Goal: Transaction & Acquisition: Subscribe to service/newsletter

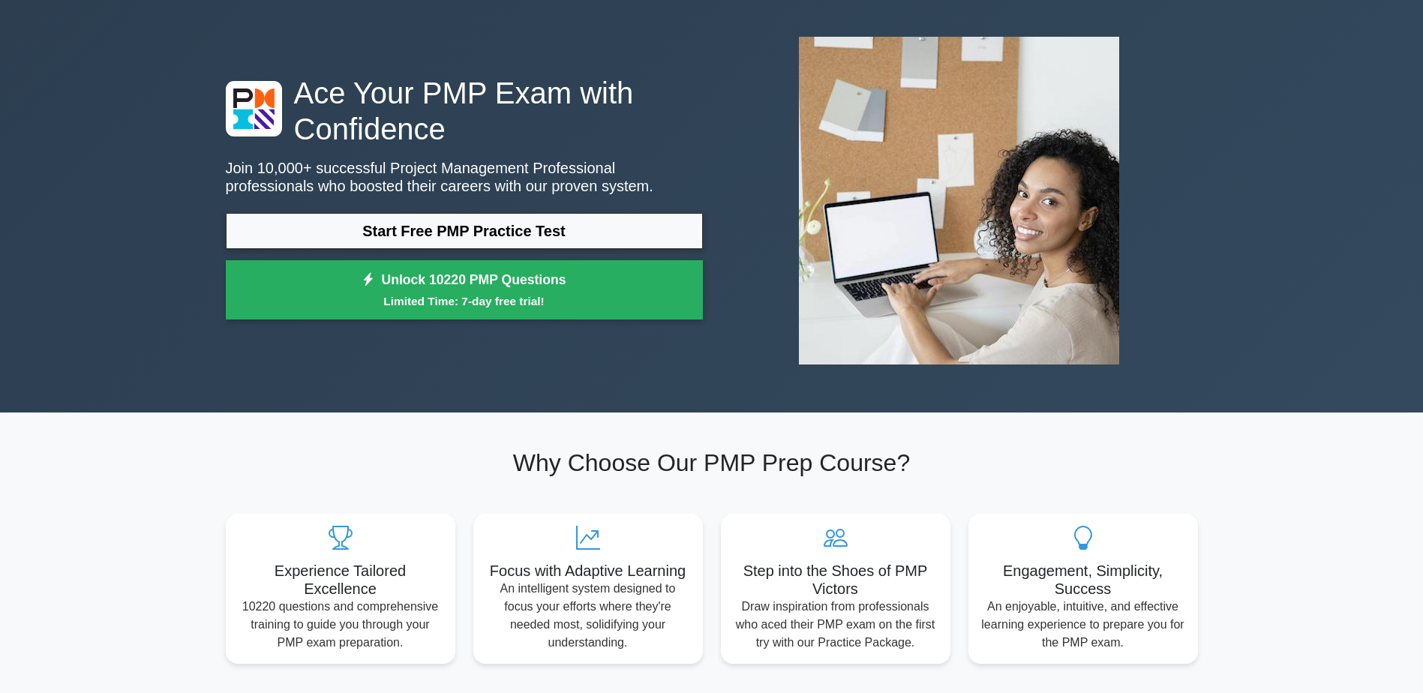
scroll to position [60, 0]
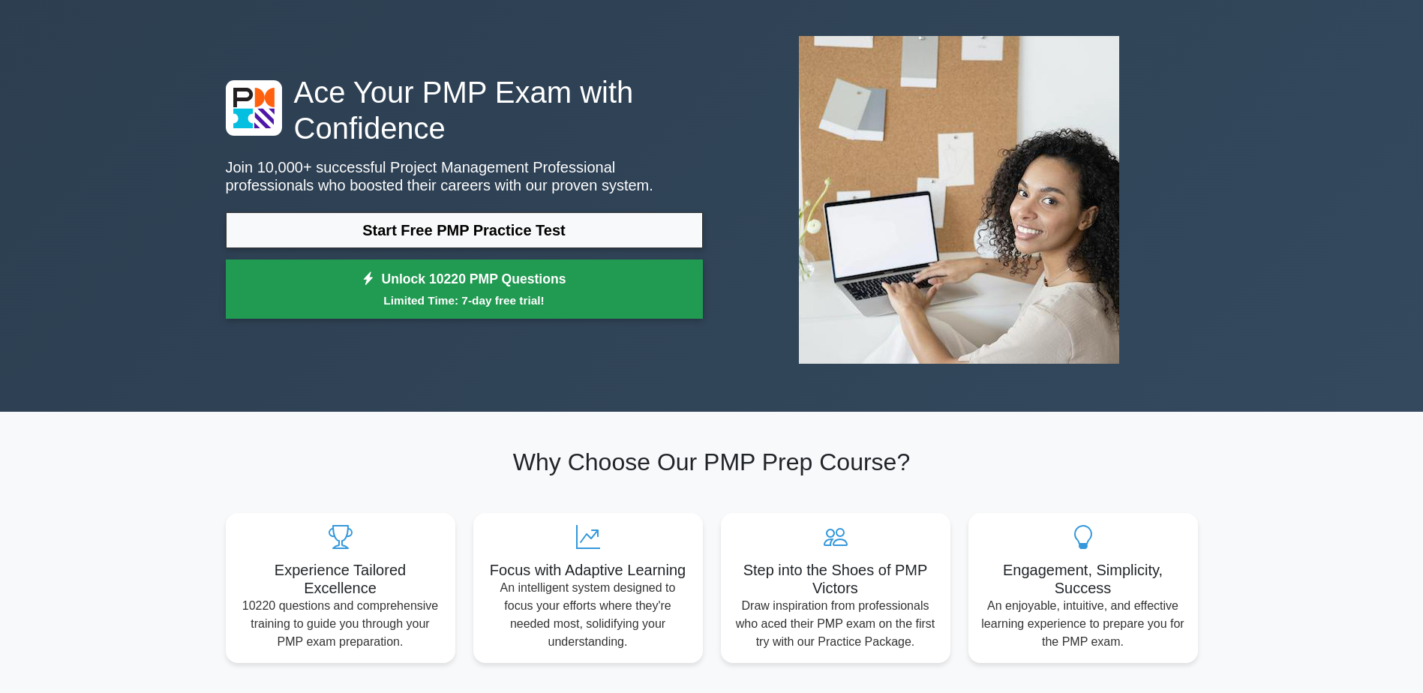
click at [530, 306] on small "Limited Time: 7-day free trial!" at bounding box center [465, 300] width 440 height 17
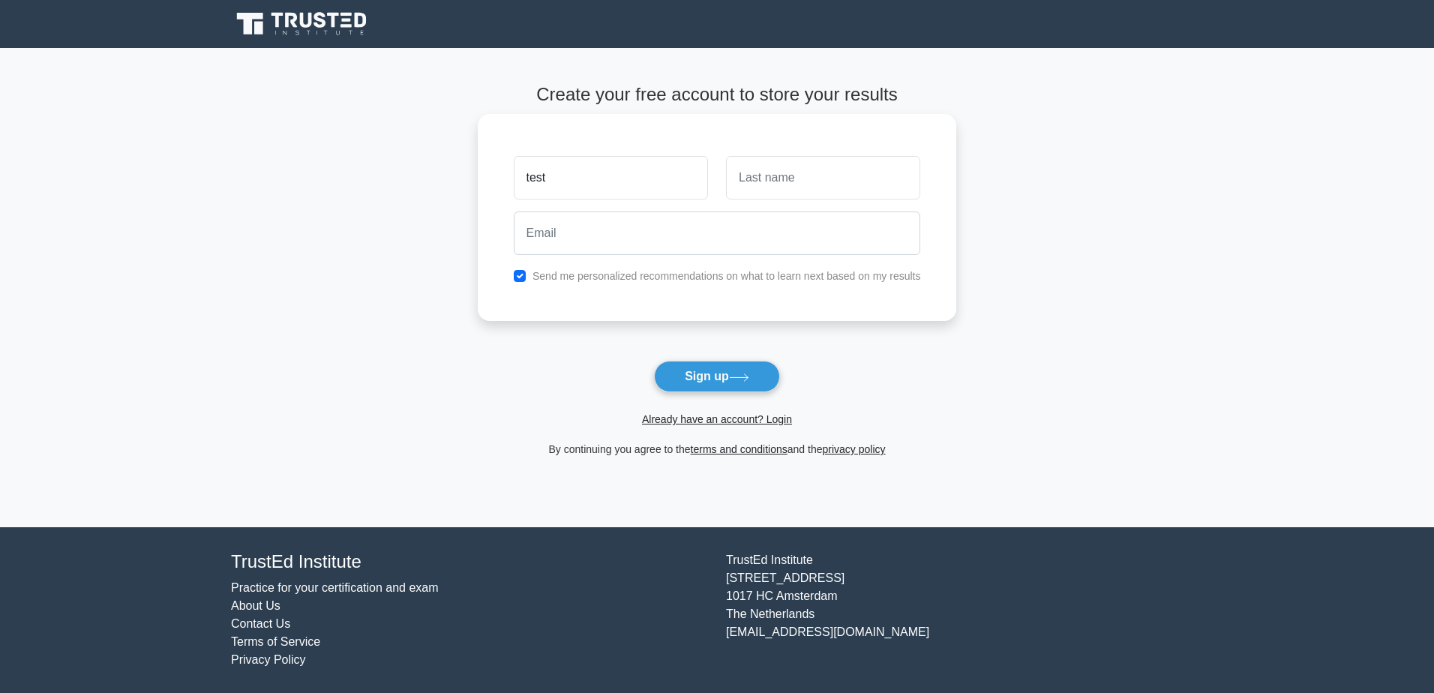
type input "test"
type input "testing"
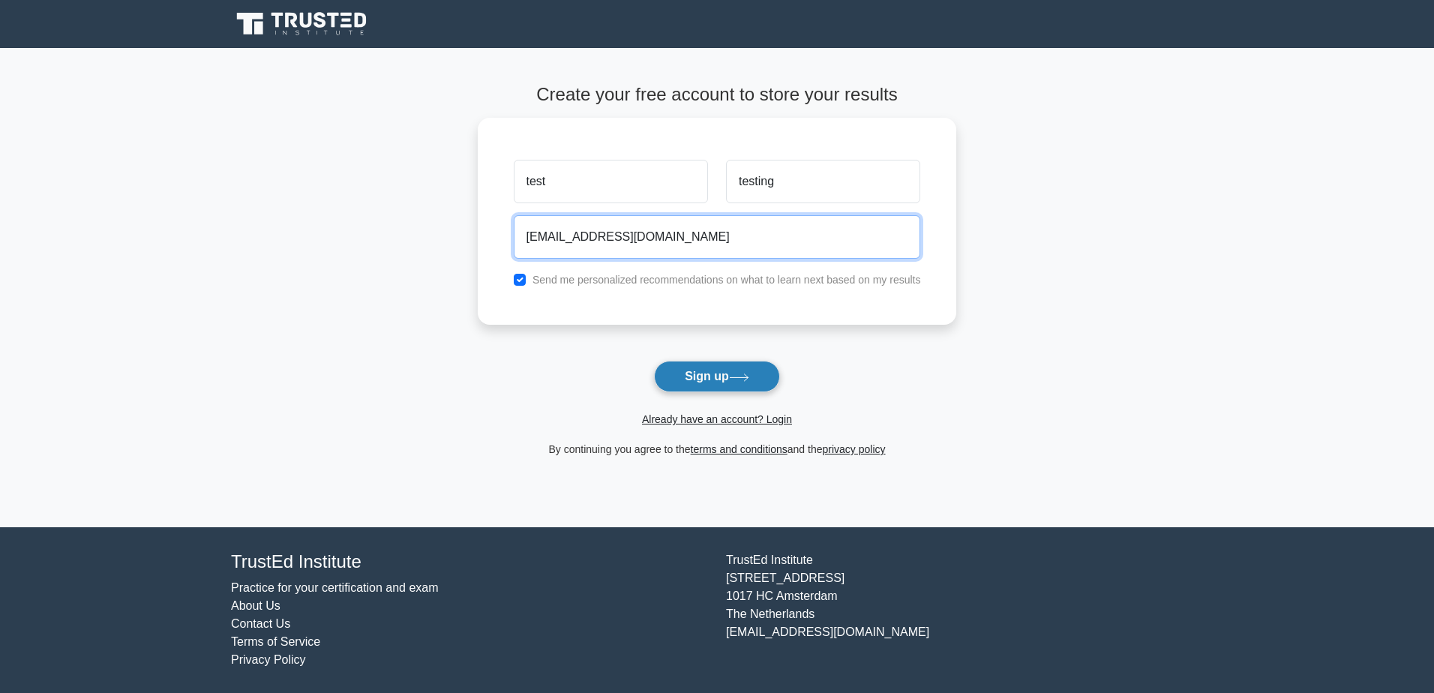
type input "testings@rmail.com"
click at [680, 372] on button "Sign up" at bounding box center [717, 377] width 126 height 32
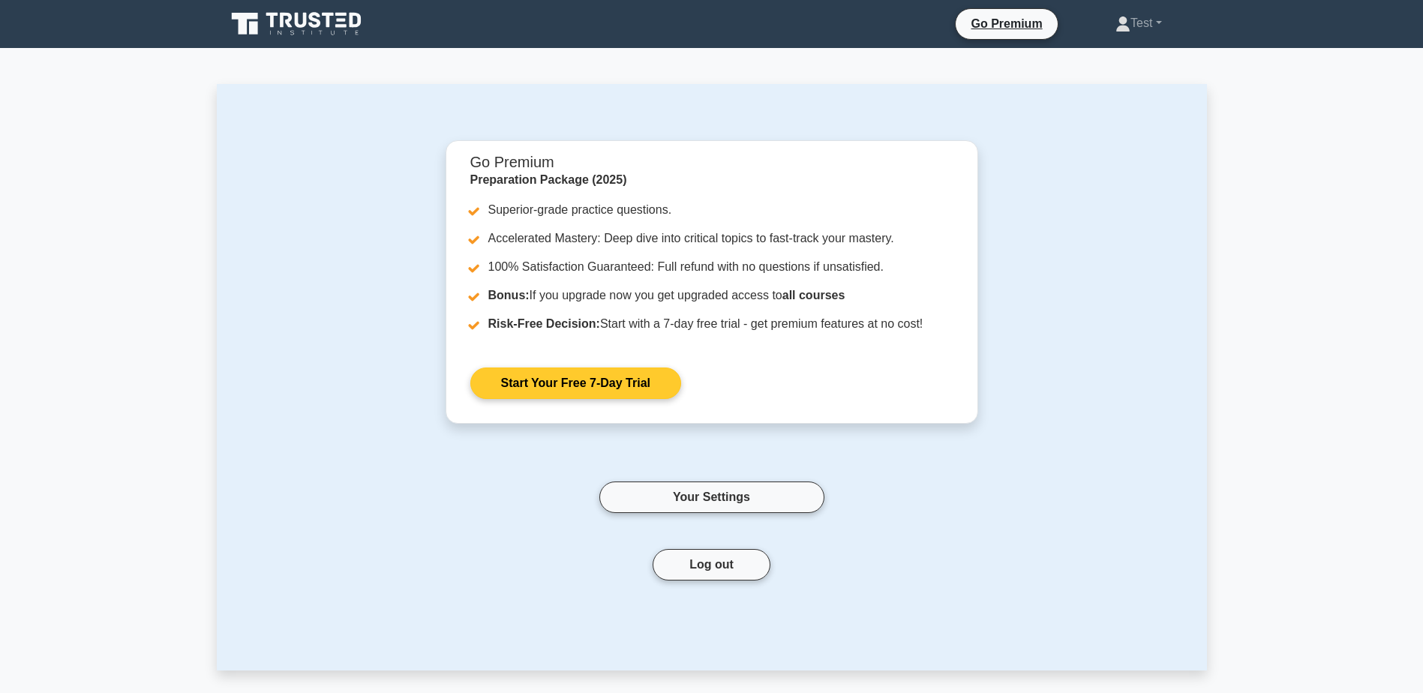
click at [626, 385] on link "Start Your Free 7-Day Trial" at bounding box center [575, 384] width 211 height 32
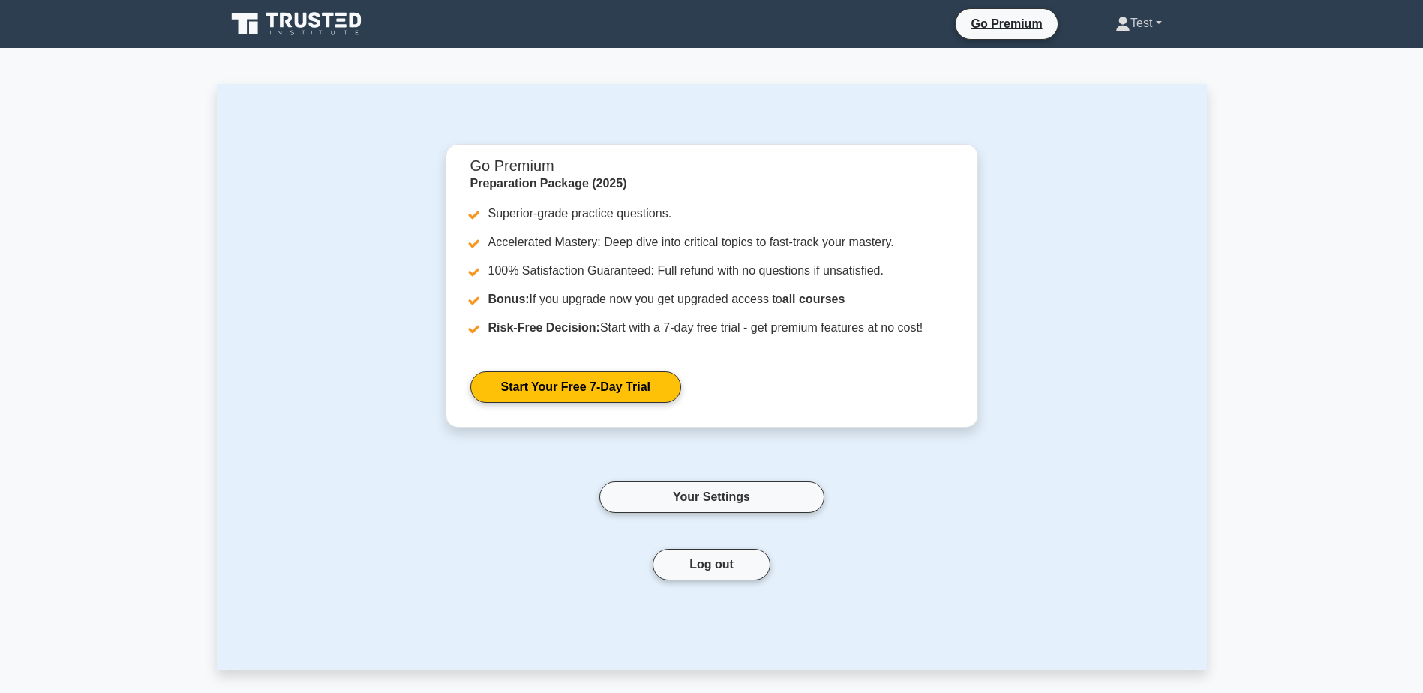
click at [1166, 15] on link "Test" at bounding box center [1138, 23] width 118 height 30
click at [719, 563] on button "Log out" at bounding box center [712, 565] width 118 height 32
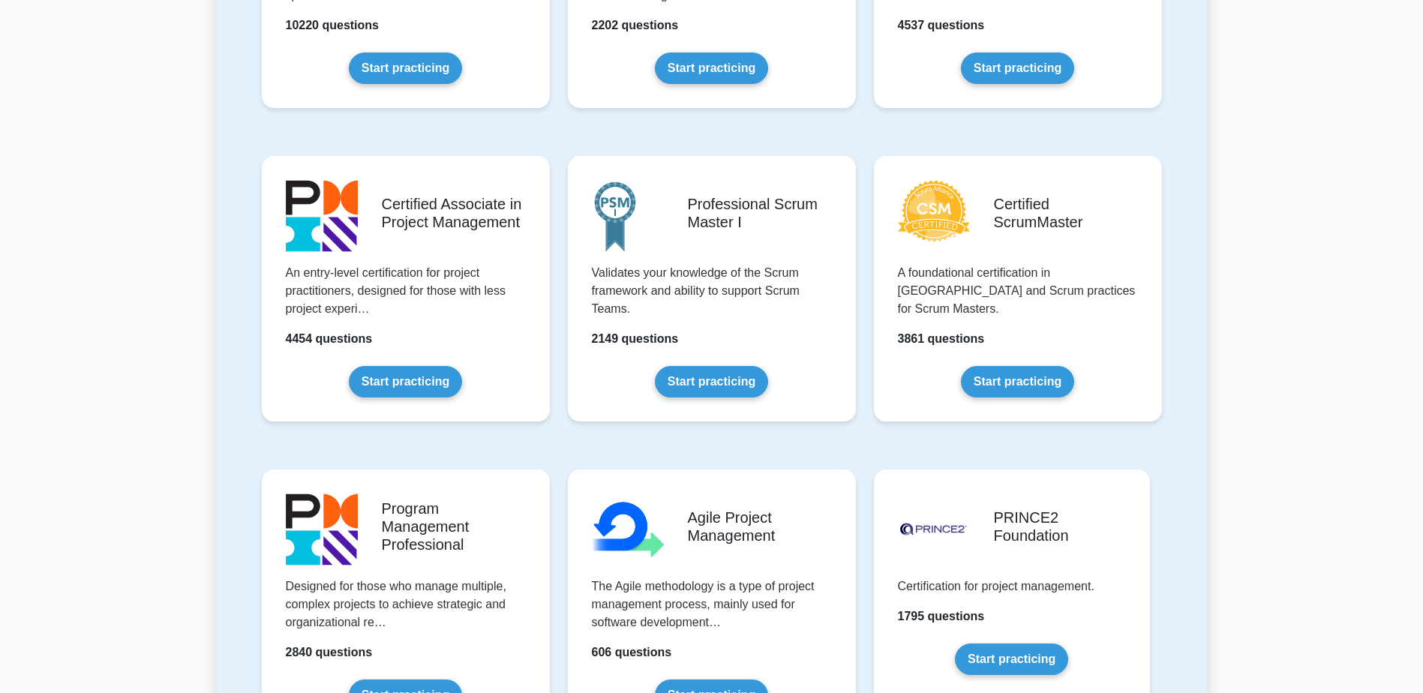
scroll to position [561, 0]
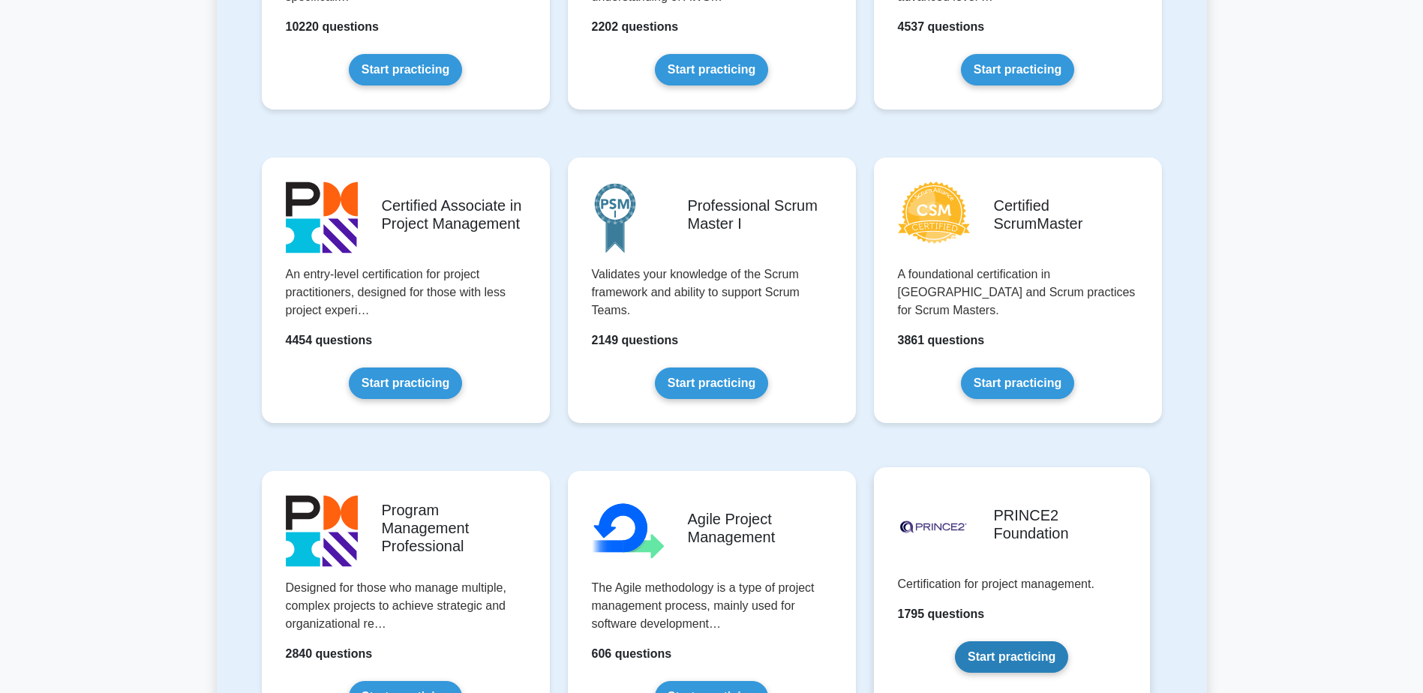
click at [955, 641] on link "Start practicing" at bounding box center [1011, 657] width 113 height 32
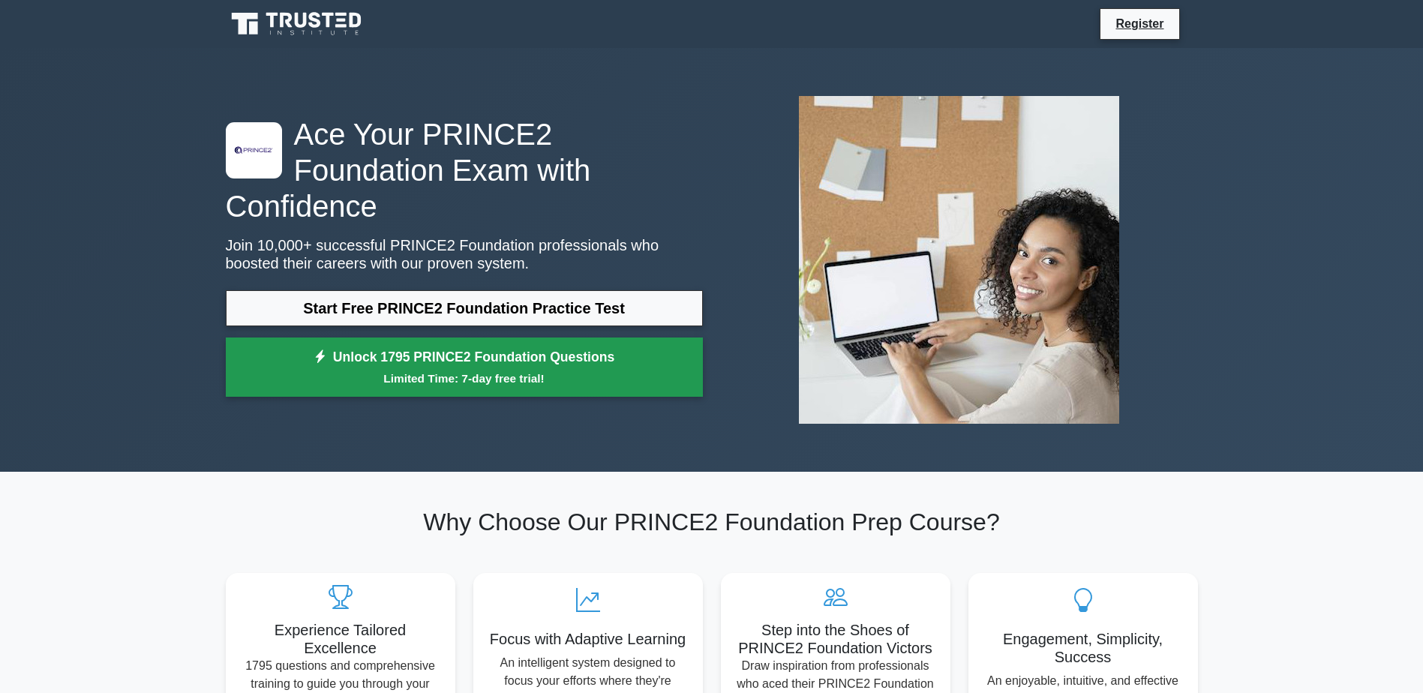
click at [626, 344] on link "Unlock 1795 PRINCE2 Foundation Questions Limited Time: 7-day free trial!" at bounding box center [464, 368] width 477 height 60
click at [511, 344] on link "Unlock 1795 PRINCE2 Foundation Questions Limited Time: 7-day free trial!" at bounding box center [464, 368] width 477 height 60
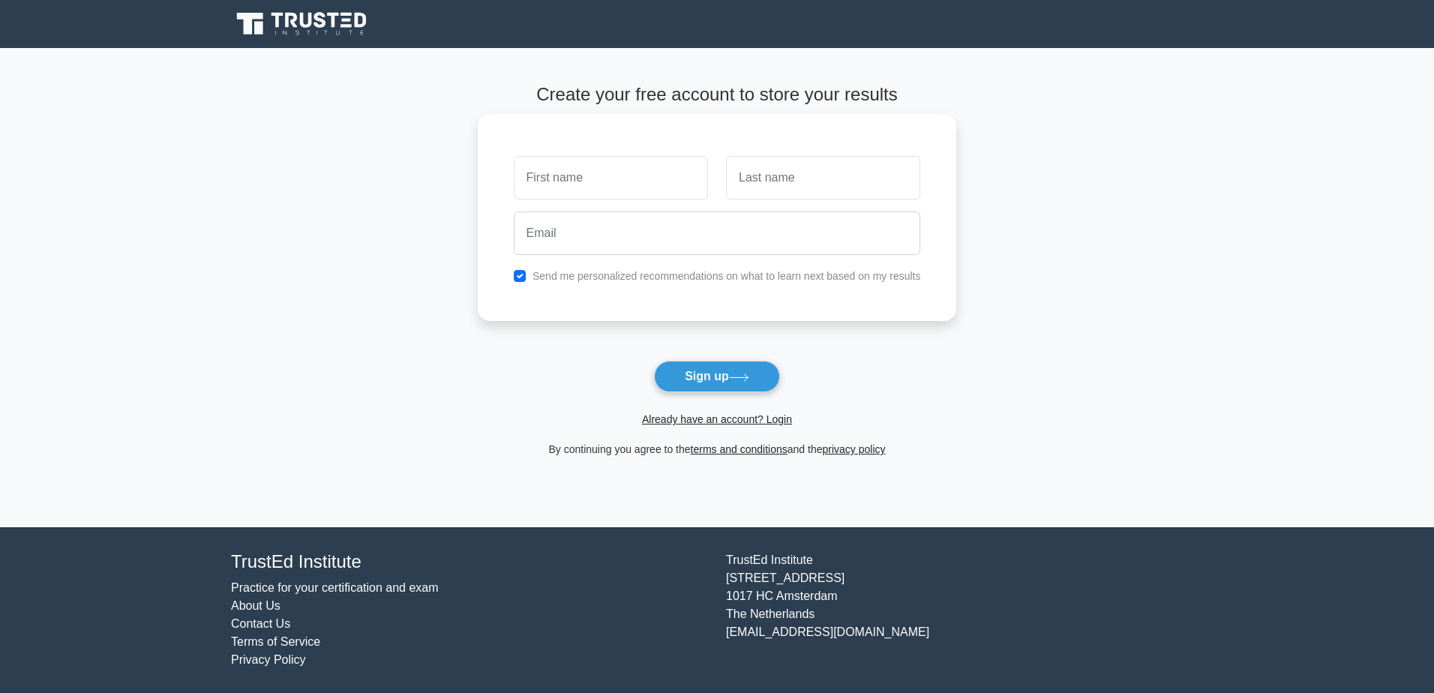
click at [639, 200] on div at bounding box center [611, 178] width 212 height 56
click at [639, 188] on input "text" at bounding box center [611, 178] width 194 height 44
type input "Mohamed Jamaal"
click at [797, 191] on input "text" at bounding box center [823, 178] width 194 height 44
type input "Moosa"
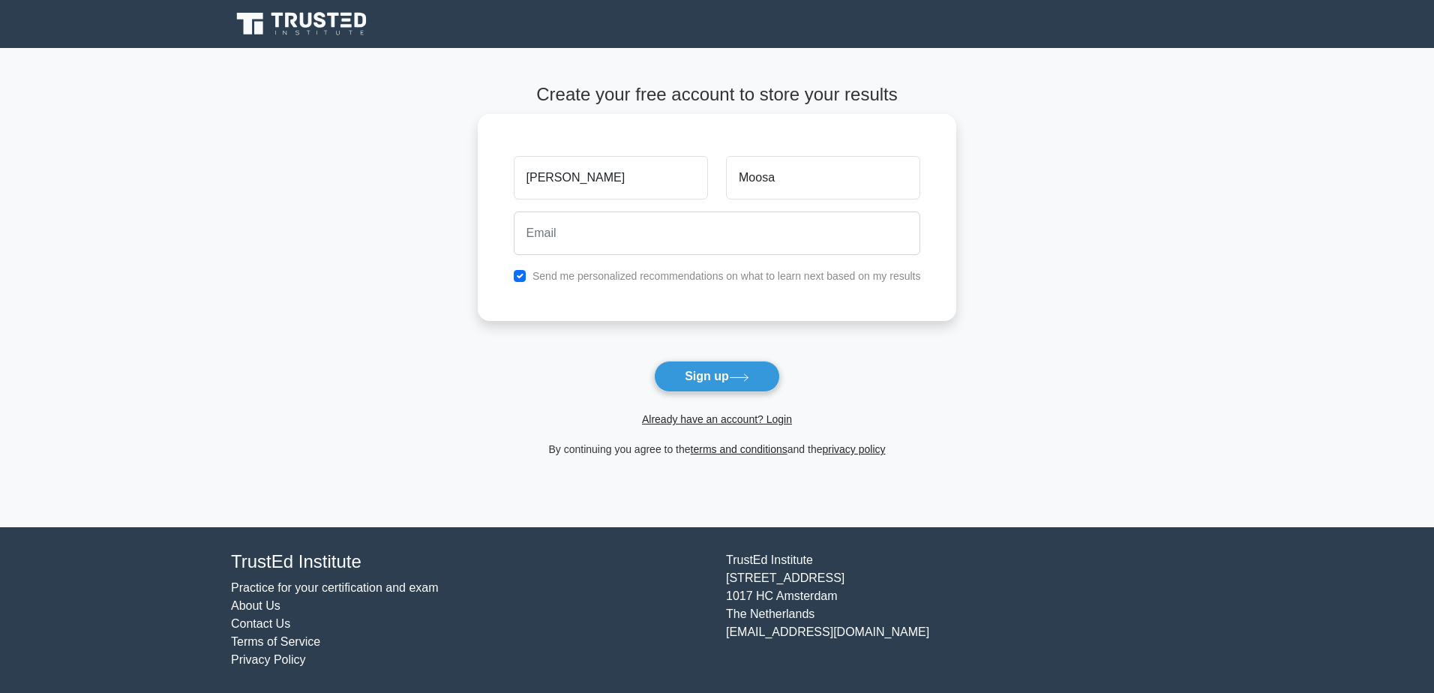
click at [586, 278] on label "Send me personalized recommendations on what to learn next based on my results" at bounding box center [727, 276] width 389 height 12
click at [519, 276] on input "checkbox" at bounding box center [520, 276] width 12 height 12
checkbox input "false"
click at [755, 416] on link "Already have an account? Login" at bounding box center [717, 419] width 150 height 12
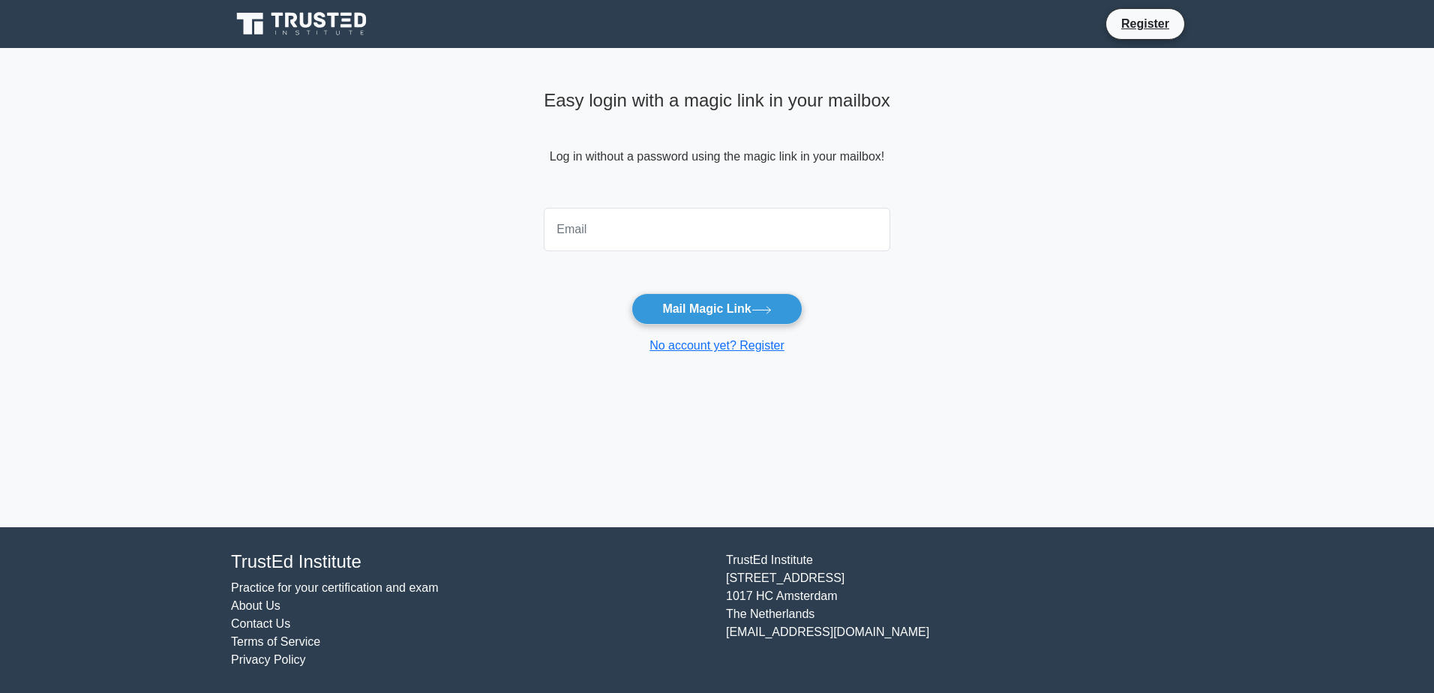
click at [617, 236] on input "email" at bounding box center [717, 230] width 347 height 44
type input "[EMAIL_ADDRESS][DOMAIN_NAME]"
click at [717, 296] on button "Mail Magic Link" at bounding box center [717, 309] width 170 height 32
click at [717, 320] on button "Mail Magic Link" at bounding box center [717, 309] width 170 height 32
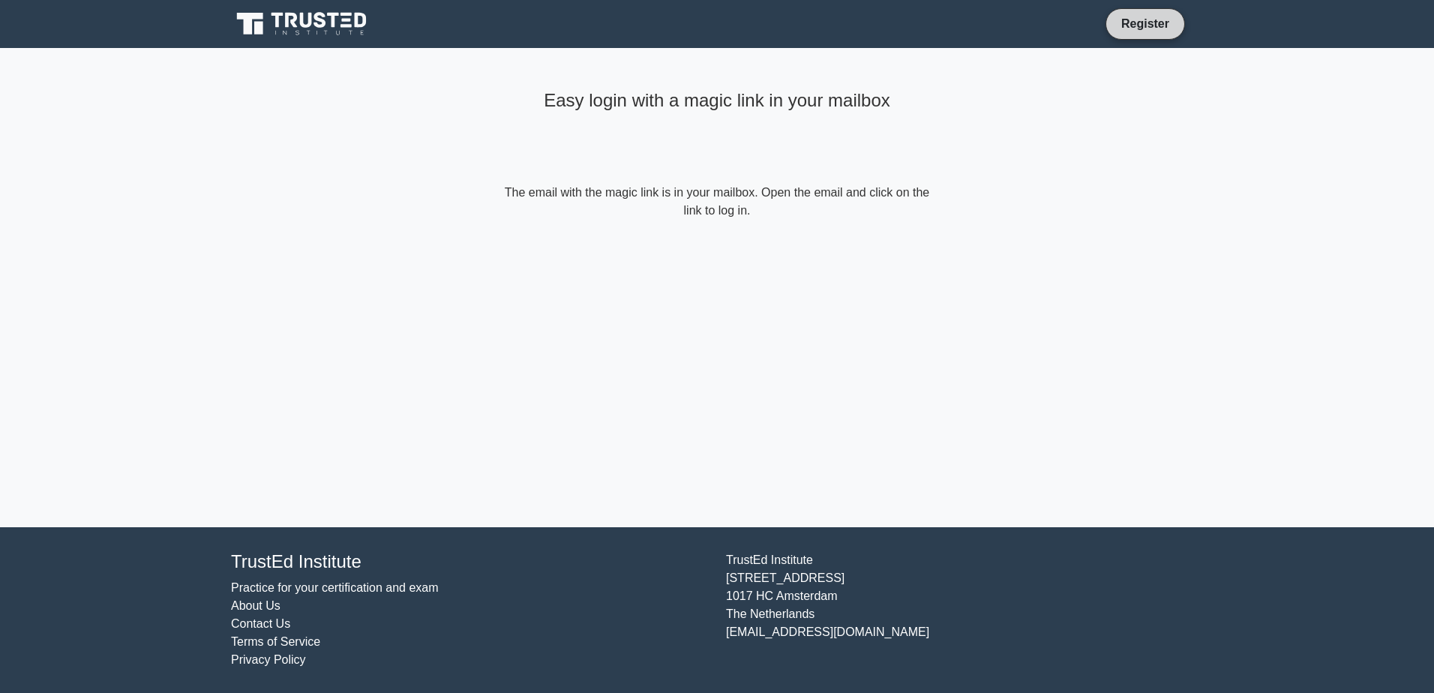
click at [1169, 31] on link "Register" at bounding box center [1145, 23] width 66 height 19
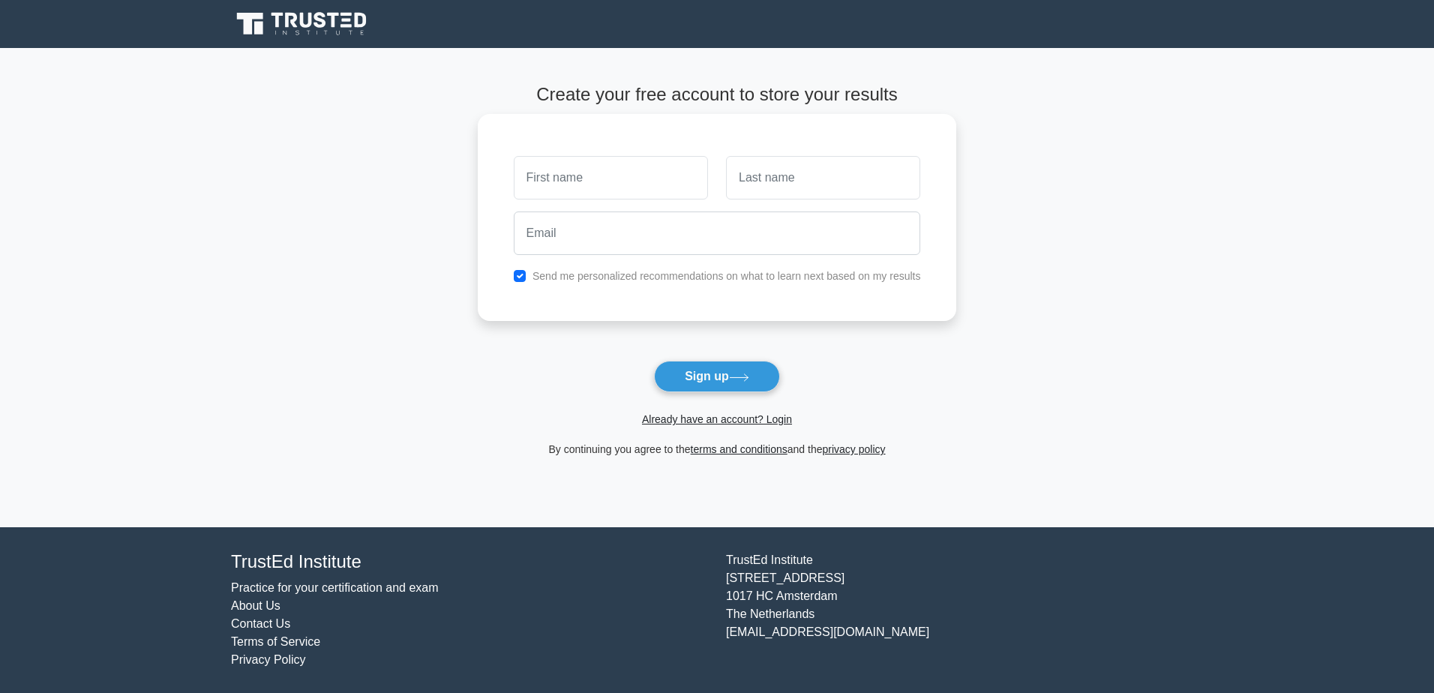
click at [609, 200] on div at bounding box center [611, 178] width 212 height 56
click at [642, 167] on input "text" at bounding box center [611, 178] width 194 height 44
click at [677, 182] on input "text" at bounding box center [611, 178] width 194 height 44
type input "MJ"
type input "Moosa"
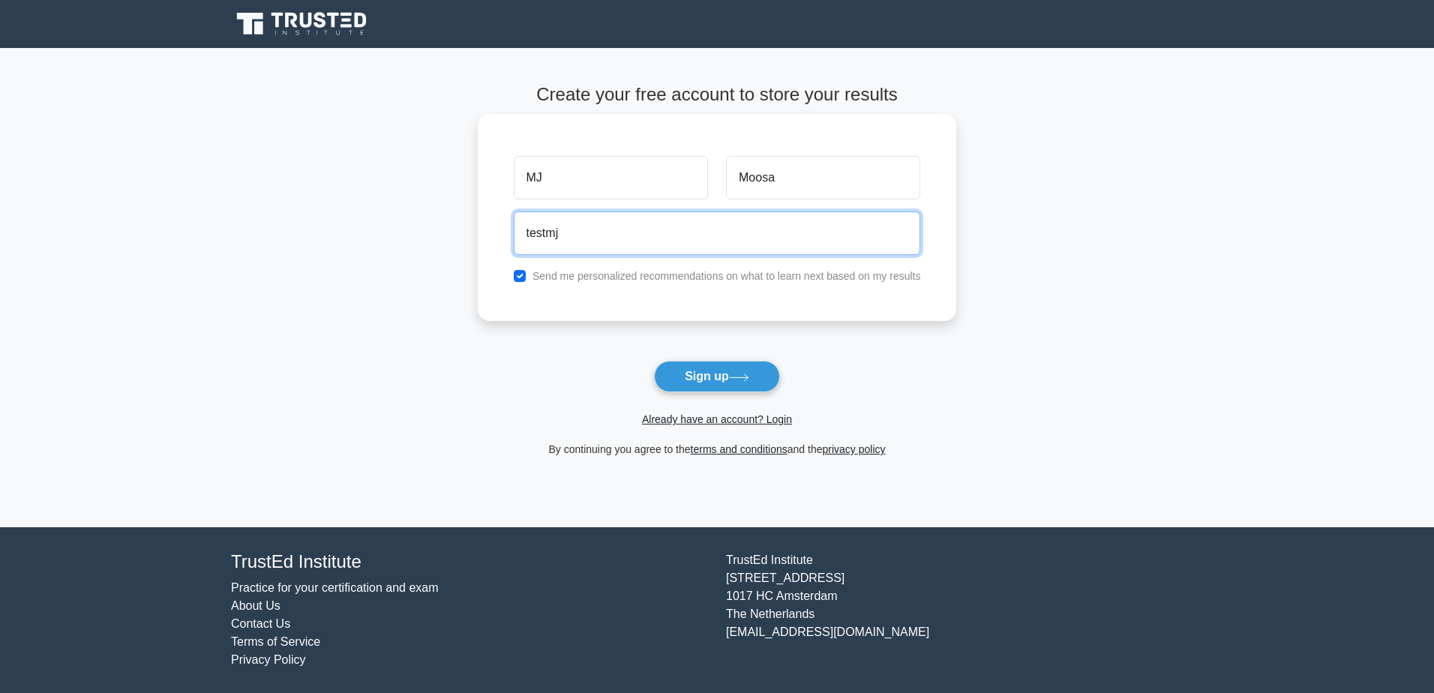
type input "[EMAIL_ADDRESS][DOMAIN_NAME]"
click at [622, 277] on label "Send me personalized recommendations on what to learn next based on my results" at bounding box center [727, 276] width 389 height 12
click at [540, 275] on label "Send me personalized recommendations on what to learn next based on my results" at bounding box center [727, 276] width 389 height 12
click at [530, 275] on div "Send me personalized recommendations on what to learn next based on my results" at bounding box center [717, 276] width 425 height 18
click at [523, 275] on input "checkbox" at bounding box center [520, 276] width 12 height 12
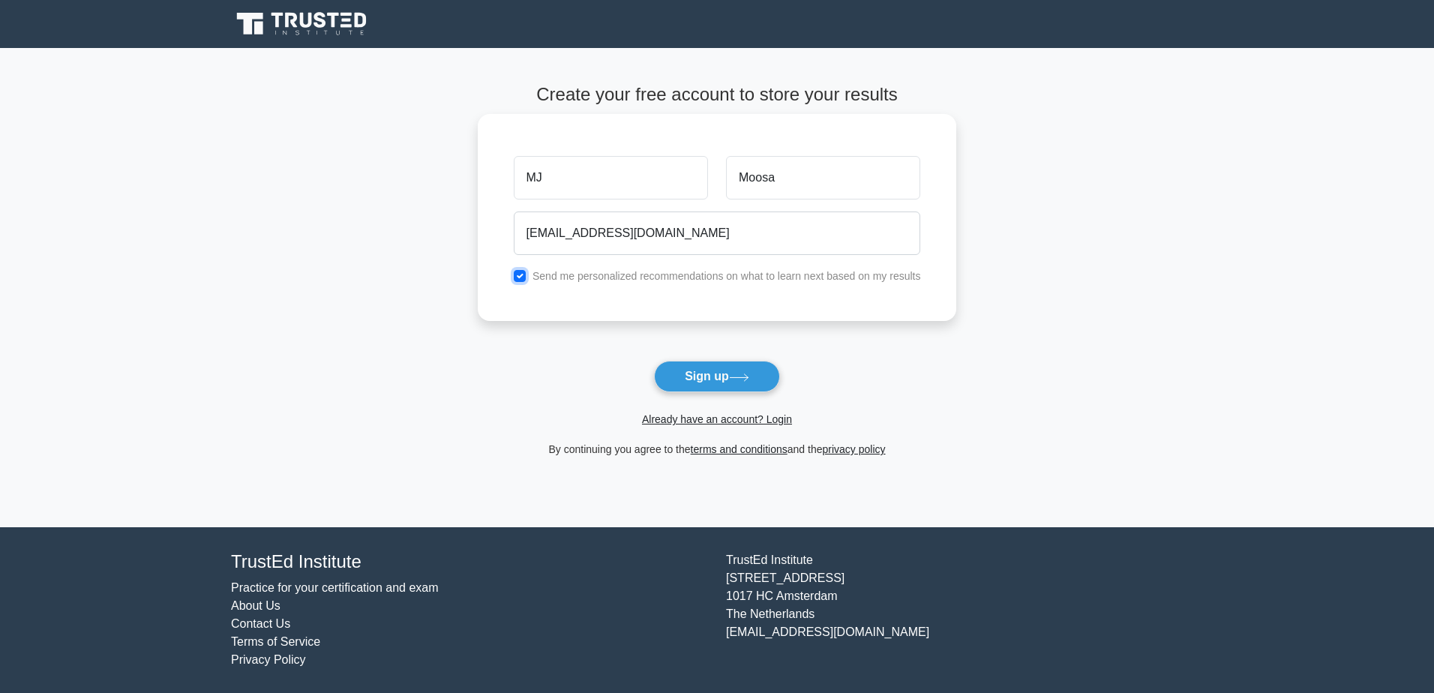
checkbox input "false"
click at [695, 368] on button "Sign up" at bounding box center [717, 377] width 126 height 32
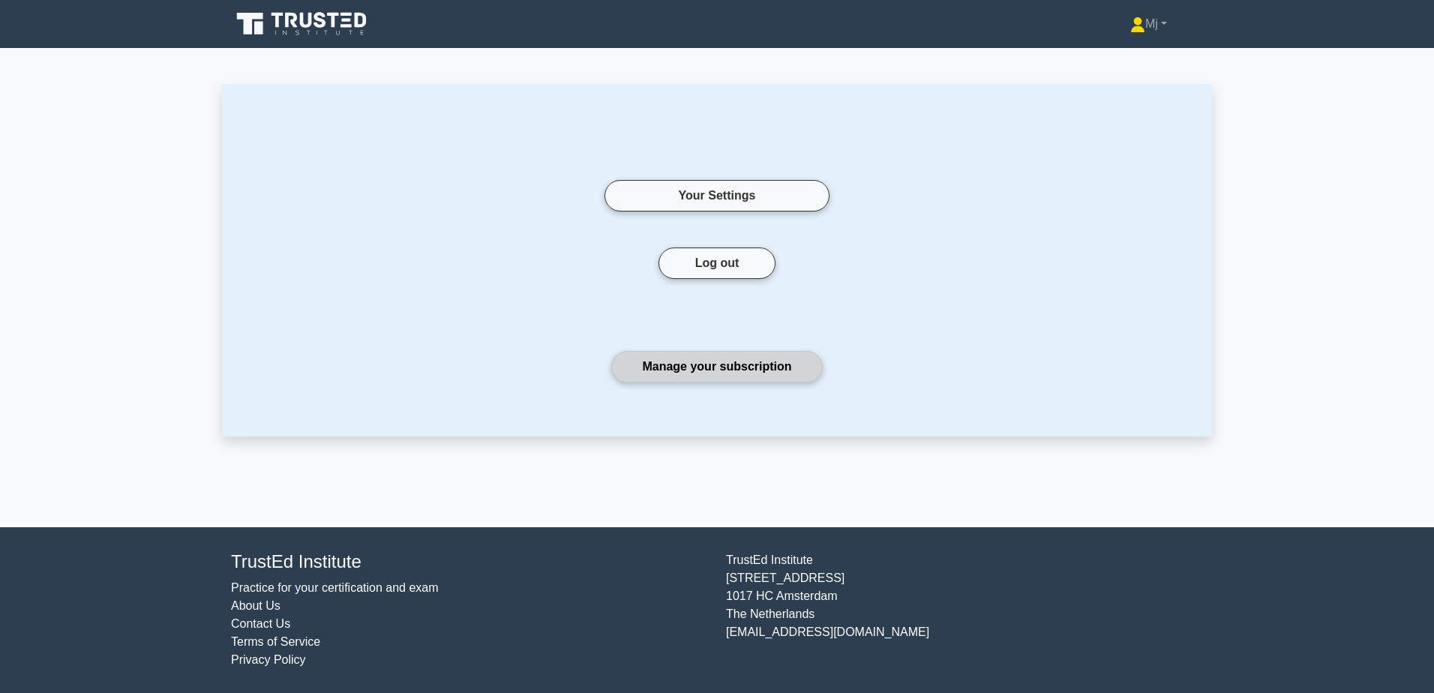
click at [776, 363] on link "Manage your subscription" at bounding box center [716, 367] width 211 height 32
click at [265, 37] on icon at bounding box center [303, 24] width 144 height 29
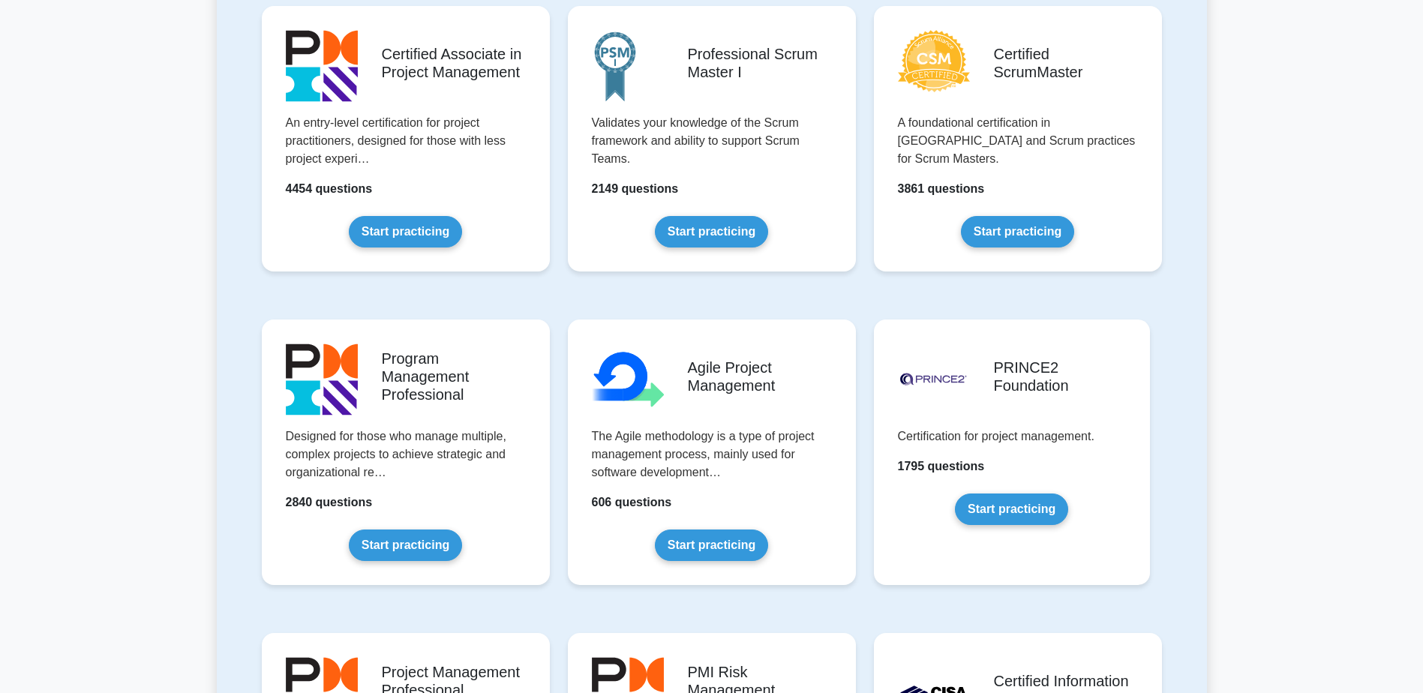
scroll to position [914, 0]
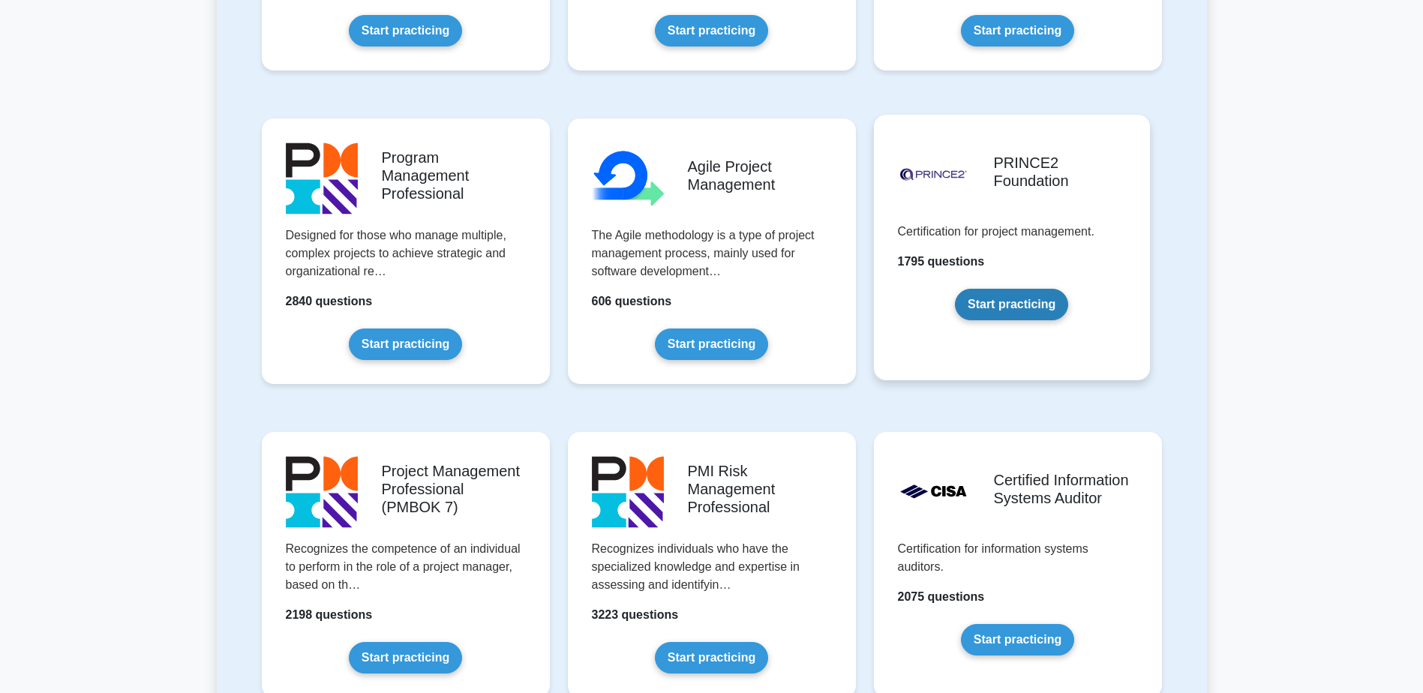
click at [1006, 318] on link "Start practicing" at bounding box center [1011, 305] width 113 height 32
